Goal: Task Accomplishment & Management: Use online tool/utility

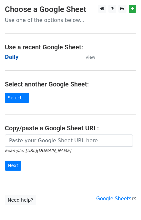
click at [14, 56] on strong "Daily" at bounding box center [12, 57] width 14 height 6
click at [13, 58] on strong "Daily" at bounding box center [12, 57] width 14 height 6
click at [7, 58] on strong "Daily" at bounding box center [12, 57] width 14 height 6
click at [13, 57] on strong "Daily" at bounding box center [12, 57] width 14 height 6
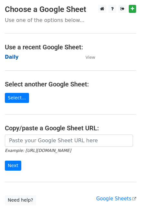
click at [12, 56] on strong "Daily" at bounding box center [12, 57] width 14 height 6
click at [9, 57] on strong "Daily" at bounding box center [12, 57] width 14 height 6
click at [14, 56] on strong "Daily" at bounding box center [12, 57] width 14 height 6
click at [10, 55] on strong "Daily" at bounding box center [12, 57] width 14 height 6
click at [10, 58] on strong "Daily" at bounding box center [12, 57] width 14 height 6
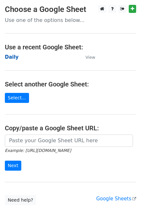
click at [10, 58] on strong "Daily" at bounding box center [12, 57] width 14 height 6
drag, startPoint x: 16, startPoint y: 69, endPoint x: 6, endPoint y: 58, distance: 14.6
click at [6, 58] on strong "Daily" at bounding box center [12, 57] width 14 height 6
click at [15, 57] on strong "Daily" at bounding box center [12, 57] width 14 height 6
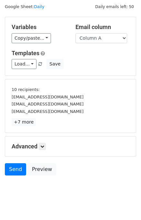
scroll to position [27, 0]
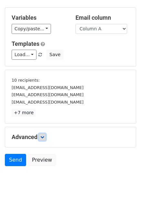
click at [42, 137] on icon at bounding box center [42, 137] width 4 height 4
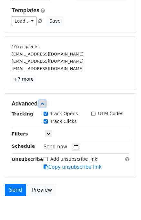
scroll to position [87, 0]
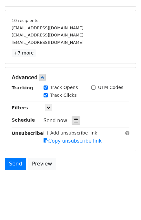
click at [74, 119] on icon at bounding box center [76, 121] width 4 height 5
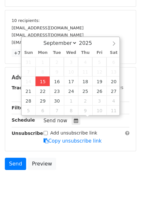
type input "2025-09-15 12:27"
type input "27"
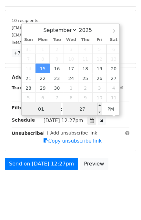
type input "01"
type input "2025-09-15 13:27"
click at [89, 107] on input "27" at bounding box center [82, 109] width 39 height 13
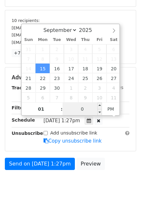
scroll to position [67, 0]
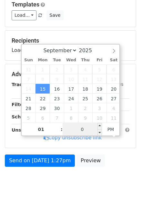
type input "00"
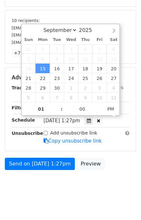
type input "2025-09-15 13:00"
click at [117, 174] on body "New Campaign Daily emails left: 50 Google Sheet: Daily Variables Copy/paste... …" at bounding box center [70, 59] width 141 height 282
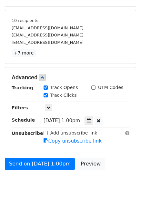
scroll to position [67, 0]
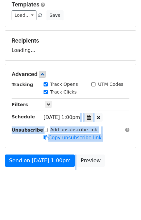
drag, startPoint x: 101, startPoint y: 157, endPoint x: -16, endPoint y: -11, distance: 204.8
click at [0, 0] on html "New Campaign Daily emails left: 50 Google Sheet: Daily Variables Copy/paste... …" at bounding box center [70, 77] width 141 height 289
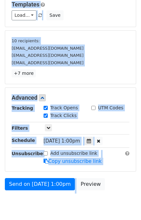
scroll to position [87, 0]
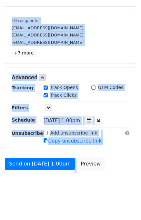
click at [66, 190] on body "New Campaign Daily emails left: 50 Google Sheet: Daily Variables Copy/paste... …" at bounding box center [70, 59] width 141 height 282
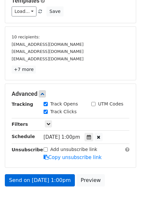
scroll to position [90, 0]
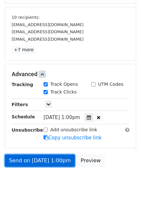
click at [37, 159] on link "Send on Sep 15 at 1:00pm" at bounding box center [40, 161] width 70 height 12
click at [37, 160] on link "Send on Sep 15 at 1:00pm" at bounding box center [40, 161] width 70 height 12
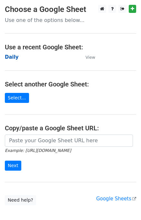
click at [13, 55] on strong "Daily" at bounding box center [12, 57] width 14 height 6
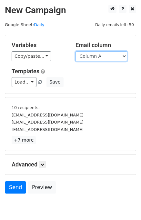
click at [100, 52] on select "Column A Column B Column C Column D Column E" at bounding box center [102, 56] width 52 height 10
select select "Column B"
click at [76, 51] on select "Column A Column B Column C Column D Column E" at bounding box center [102, 56] width 52 height 10
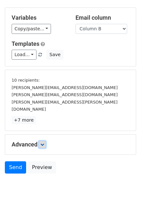
click at [44, 141] on link at bounding box center [42, 144] width 7 height 7
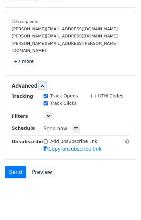
scroll to position [87, 0]
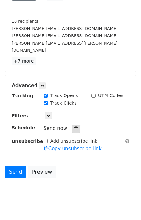
click at [74, 127] on icon at bounding box center [76, 129] width 4 height 5
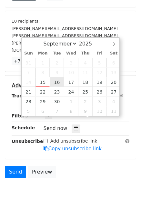
type input "[DATE] 12:00"
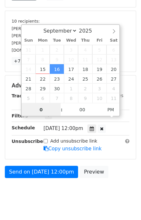
type input "02"
type input "[DATE] 14:00"
click at [116, 168] on div "Send on [DATE] 12:00pm Preview" at bounding box center [70, 174] width 141 height 16
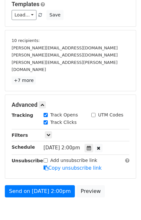
scroll to position [90, 0]
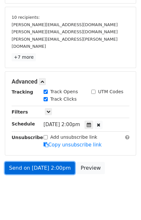
click at [53, 162] on link "Send on Sep 16 at 2:00pm" at bounding box center [40, 168] width 70 height 12
click at [36, 162] on link "Send on Sep 16 at 2:00pm" at bounding box center [40, 168] width 70 height 12
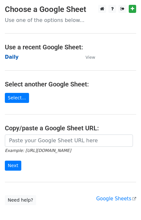
click at [12, 56] on strong "Daily" at bounding box center [12, 57] width 14 height 6
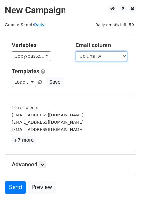
click at [102, 56] on select "Column A Column B Column C Column D Column E" at bounding box center [102, 56] width 52 height 10
select select "Column C"
click at [76, 51] on select "Column A Column B Column C Column D Column E" at bounding box center [102, 56] width 52 height 10
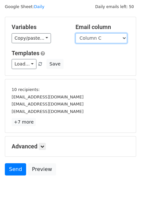
scroll to position [27, 0]
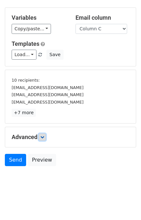
click at [43, 135] on icon at bounding box center [42, 137] width 4 height 4
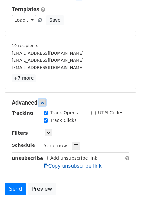
scroll to position [90, 0]
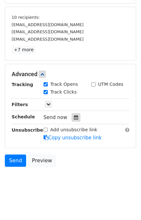
click at [74, 117] on icon at bounding box center [76, 117] width 4 height 5
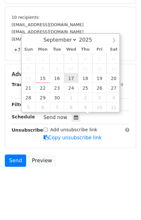
type input "[DATE] 12:00"
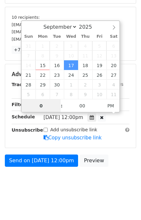
type input "03"
type input "[DATE] 15:00"
click at [108, 178] on body "New Campaign Daily emails left: 50 Google Sheet: Daily Variables Copy/paste... …" at bounding box center [70, 55] width 141 height 282
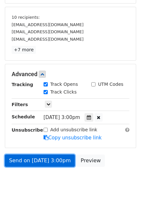
click at [37, 160] on link "Send on [DATE] 3:00pm" at bounding box center [40, 161] width 70 height 12
click at [37, 161] on link "Send on [DATE] 3:00pm" at bounding box center [40, 161] width 70 height 12
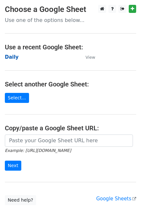
click at [16, 57] on strong "Daily" at bounding box center [12, 57] width 14 height 6
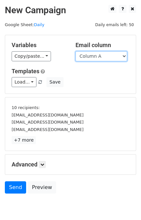
click at [107, 54] on select "Column A Column B Column C Column D Column E" at bounding box center [102, 56] width 52 height 10
select select "Column D"
click at [76, 51] on select "Column A Column B Column C Column D Column E" at bounding box center [102, 56] width 52 height 10
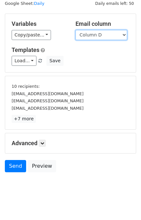
scroll to position [27, 0]
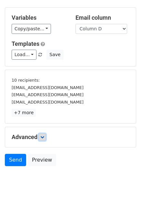
click at [40, 138] on link at bounding box center [42, 137] width 7 height 7
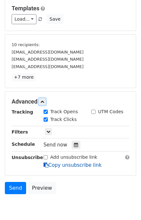
scroll to position [88, 0]
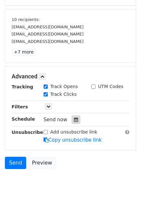
click at [72, 122] on div at bounding box center [76, 120] width 9 height 8
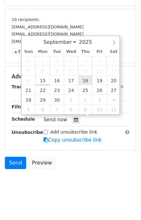
type input "2025-09-18 12:00"
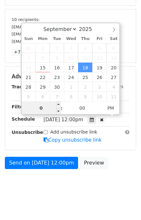
click at [49, 124] on body "New Campaign Daily emails left: 50 Google Sheet: Daily Variables Copy/paste... …" at bounding box center [70, 58] width 141 height 282
type input "04"
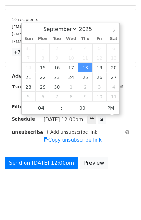
type input "2025-09-18 16:00"
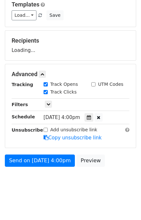
click at [111, 170] on body "New Campaign Daily emails left: 50 Google Sheet: Daily Variables Copy/paste... …" at bounding box center [70, 67] width 141 height 258
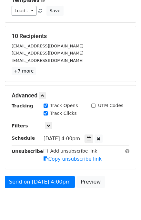
scroll to position [93, 0]
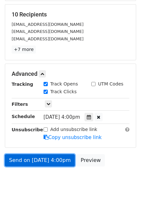
click at [54, 158] on link "Send on Sep 18 at 4:00pm" at bounding box center [40, 160] width 70 height 12
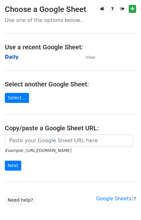
click at [12, 58] on strong "Daily" at bounding box center [12, 57] width 14 height 6
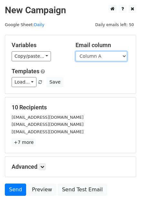
click at [110, 57] on select "Column A Column B Column C Column D Column E" at bounding box center [102, 56] width 52 height 10
select select "Column E"
click at [76, 51] on select "Column A Column B Column C Column D Column E" at bounding box center [102, 56] width 52 height 10
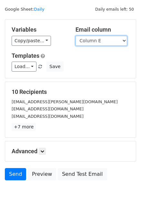
scroll to position [30, 0]
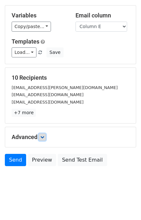
click at [44, 135] on icon at bounding box center [42, 137] width 4 height 4
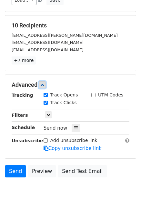
scroll to position [93, 0]
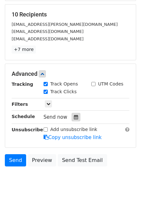
click at [74, 116] on icon at bounding box center [76, 117] width 4 height 5
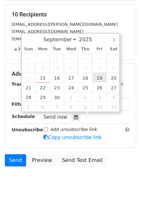
type input "[DATE] 12:00"
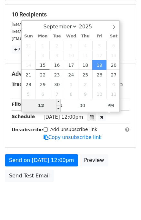
click at [53, 108] on input "12" at bounding box center [41, 105] width 39 height 13
click at [52, 111] on input "0" at bounding box center [41, 105] width 39 height 13
type input "5"
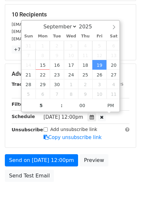
type input "[DATE] 17:00"
click at [120, 166] on div "Send on [DATE] 12:00pm Preview Send Test Email" at bounding box center [70, 169] width 141 height 31
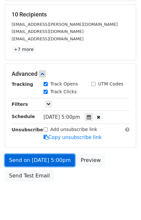
click at [33, 159] on link "Send on [DATE] 5:00pm" at bounding box center [40, 160] width 70 height 12
